Goal: Find specific page/section: Find specific page/section

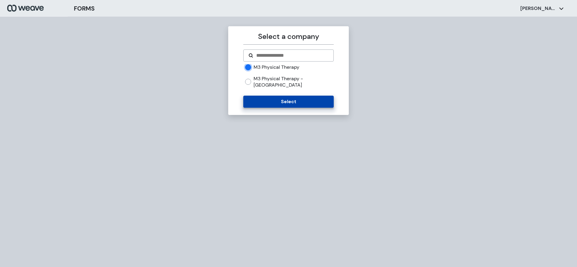
click at [283, 97] on button "Select" at bounding box center [288, 102] width 90 height 12
